Goal: Task Accomplishment & Management: Manage account settings

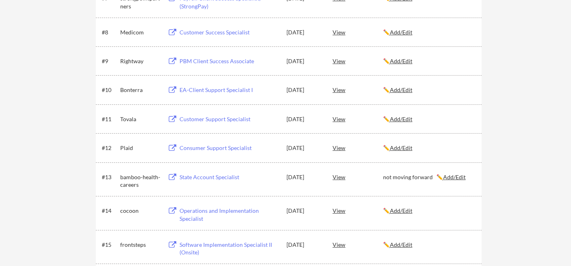
scroll to position [366, 0]
click at [401, 91] on u "Add/Edit" at bounding box center [401, 90] width 22 height 7
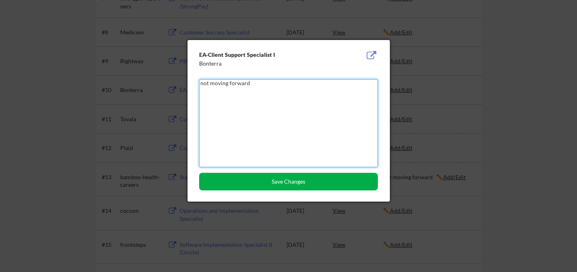
type textarea "not moving forward"
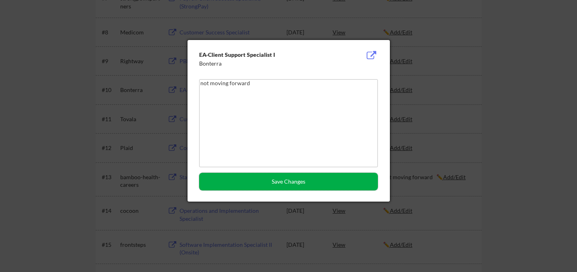
drag, startPoint x: 343, startPoint y: 184, endPoint x: 340, endPoint y: 176, distance: 8.6
click at [342, 185] on button "Save Changes" at bounding box center [288, 182] width 179 height 18
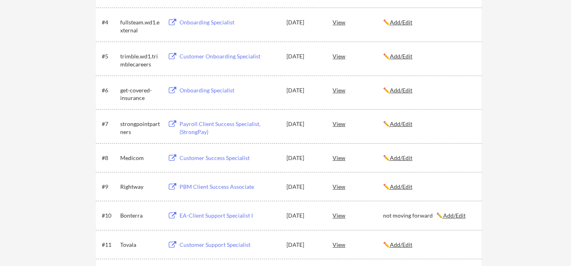
scroll to position [211, 0]
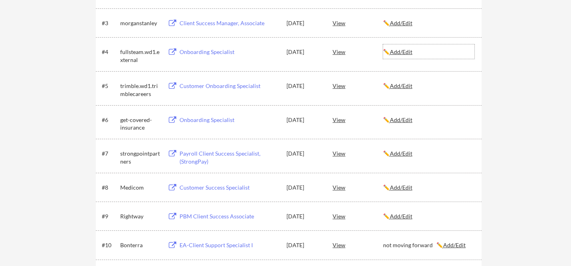
click at [402, 52] on u "Add/Edit" at bounding box center [401, 51] width 22 height 7
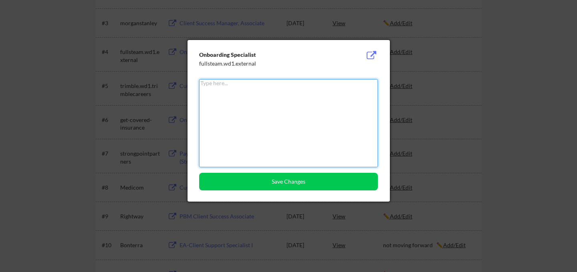
click at [284, 89] on textarea at bounding box center [288, 123] width 179 height 88
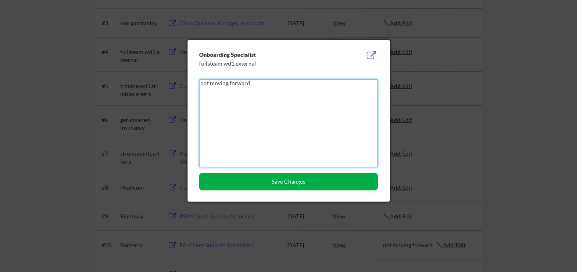
type textarea "not moving forward"
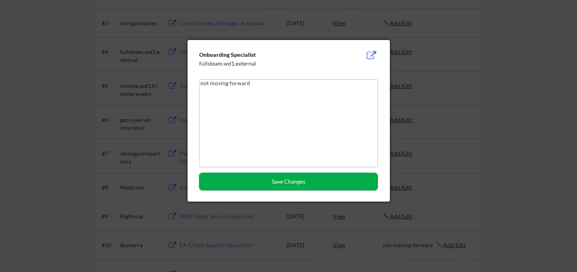
click at [250, 181] on button "Save Changes" at bounding box center [288, 182] width 179 height 18
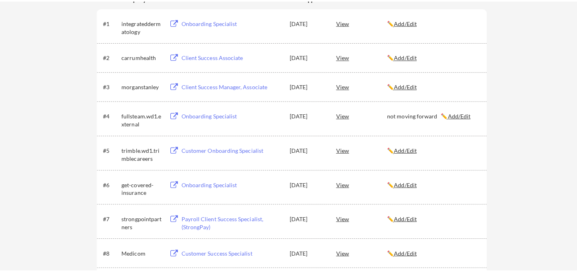
scroll to position [0, 0]
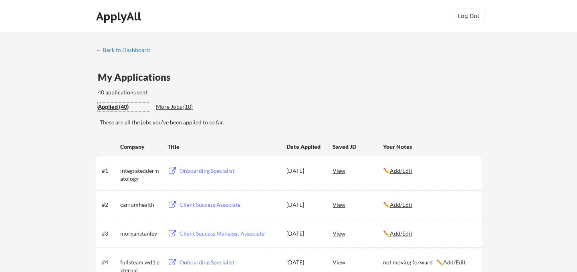
click at [119, 109] on div "Applied (40)" at bounding box center [124, 107] width 52 height 8
click at [177, 109] on div "More Jobs (10)" at bounding box center [185, 107] width 59 height 8
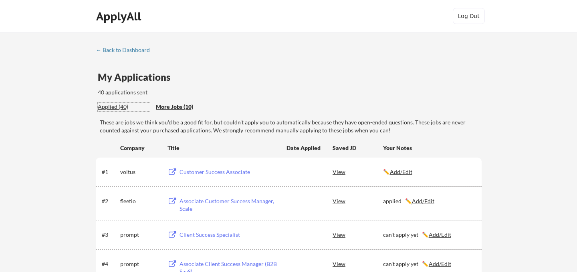
click at [110, 109] on div "Applied (40)" at bounding box center [124, 107] width 52 height 8
